Goal: Navigation & Orientation: Find specific page/section

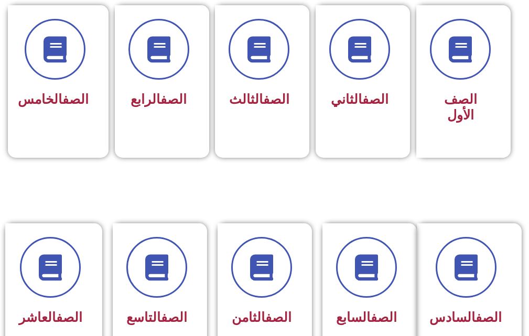
scroll to position [314, 0]
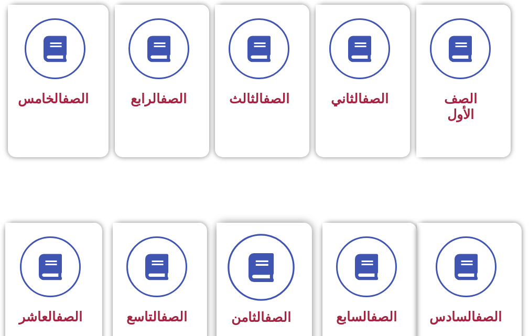
click at [257, 259] on icon at bounding box center [260, 267] width 29 height 29
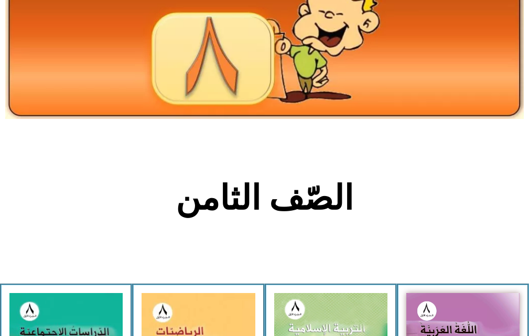
scroll to position [157, 0]
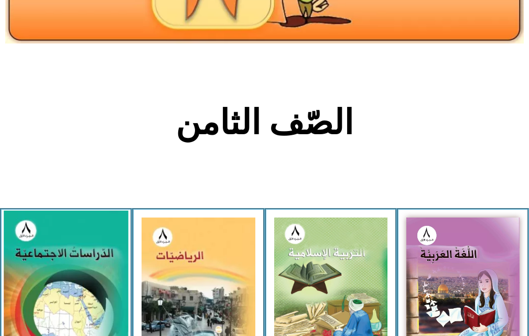
click at [49, 317] on img at bounding box center [66, 287] width 125 height 153
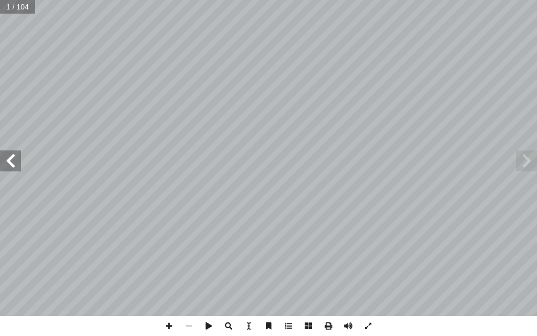
click at [12, 171] on span at bounding box center [10, 160] width 21 height 21
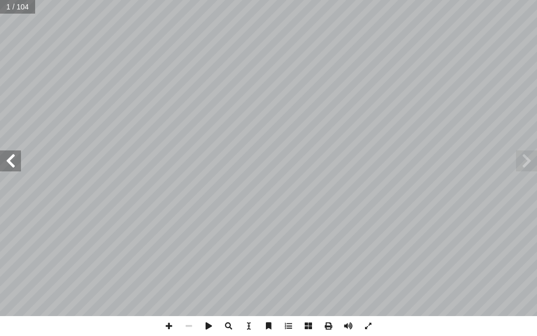
click at [12, 171] on span at bounding box center [10, 160] width 21 height 21
click at [13, 171] on span at bounding box center [10, 160] width 21 height 21
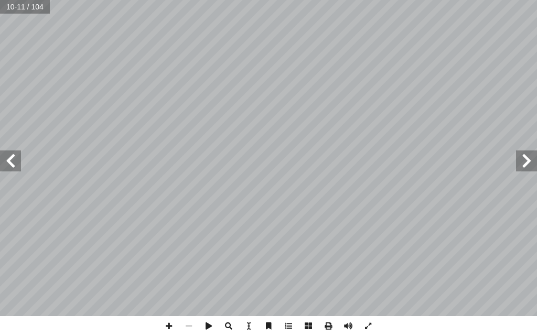
click at [13, 171] on span at bounding box center [10, 160] width 21 height 21
click at [520, 160] on span at bounding box center [526, 160] width 21 height 21
click at [172, 325] on span at bounding box center [169, 326] width 20 height 20
click at [169, 324] on span at bounding box center [169, 326] width 20 height 20
